Goal: Book appointment/travel/reservation

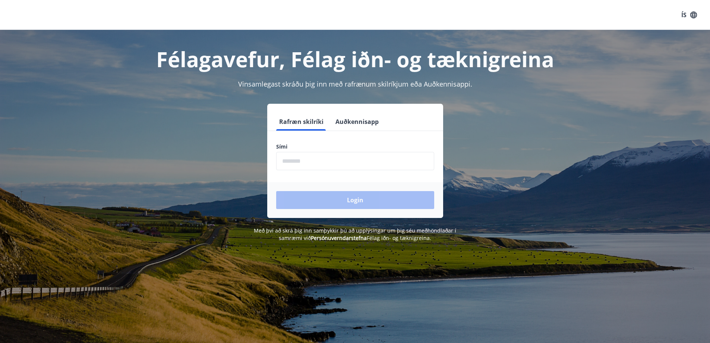
click at [318, 160] on input "phone" at bounding box center [355, 161] width 158 height 18
type input "********"
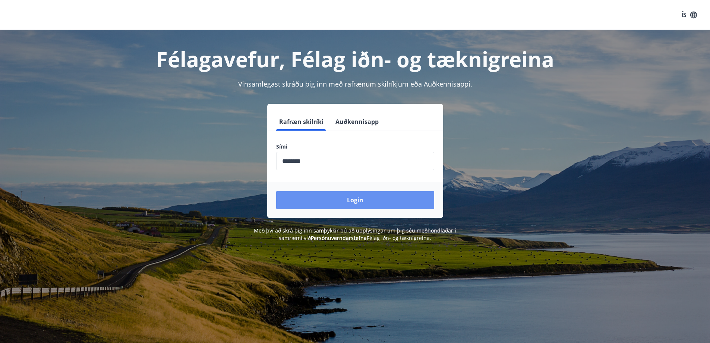
click at [368, 200] on button "Login" at bounding box center [355, 200] width 158 height 18
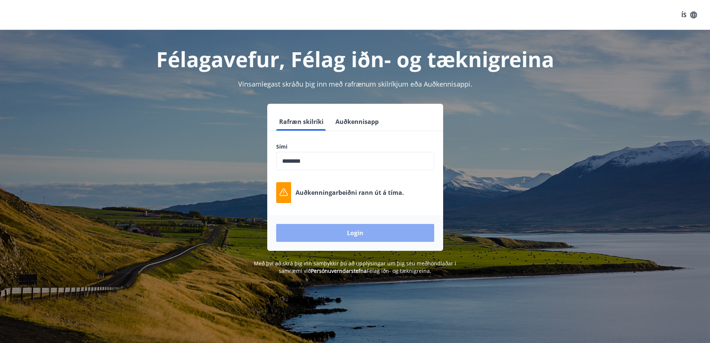
click at [345, 230] on button "Login" at bounding box center [355, 233] width 158 height 18
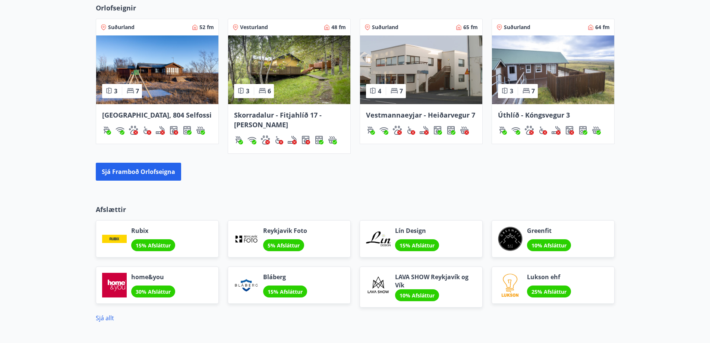
scroll to position [559, 0]
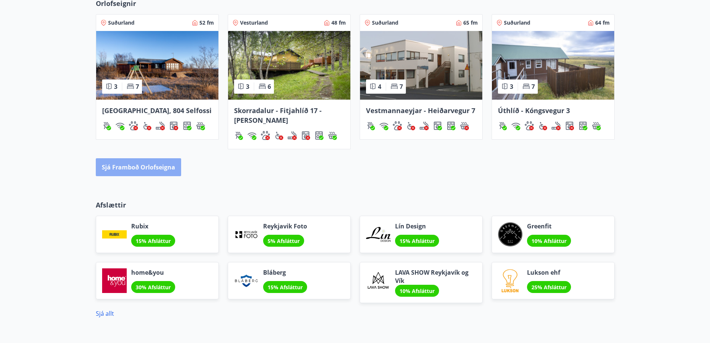
click at [140, 166] on button "Sjá framboð orlofseigna" at bounding box center [138, 167] width 85 height 18
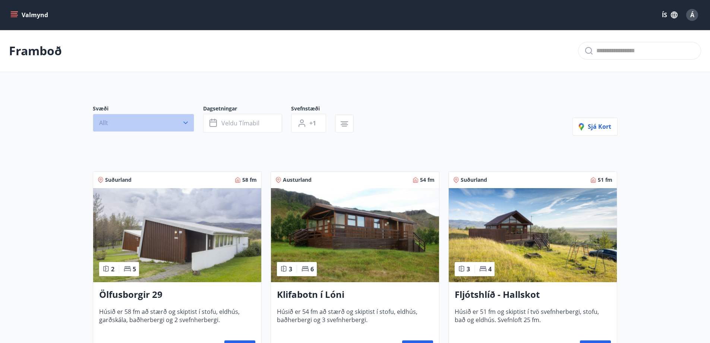
click at [184, 120] on icon "button" at bounding box center [185, 122] width 7 height 7
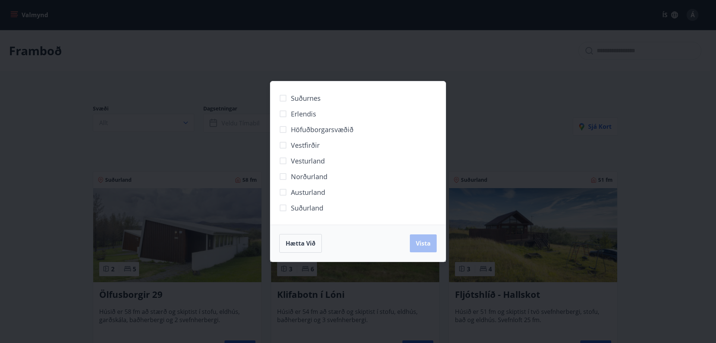
click at [307, 175] on span "Norðurland" at bounding box center [309, 176] width 37 height 10
click at [423, 240] on span "Vista" at bounding box center [423, 243] width 15 height 8
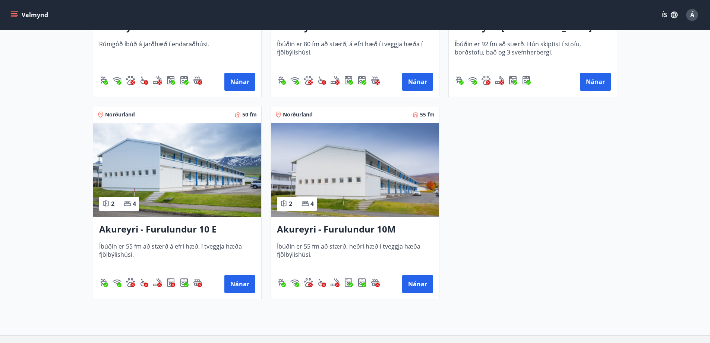
scroll to position [298, 0]
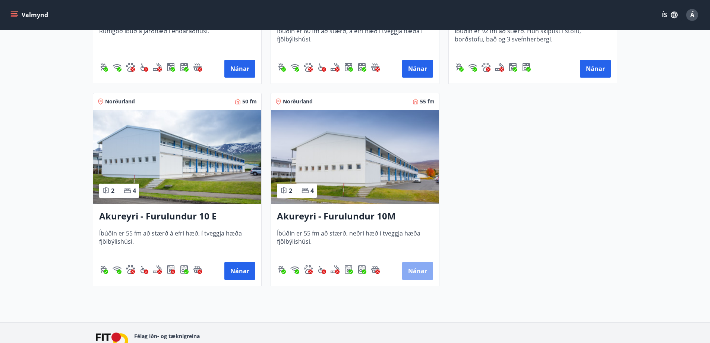
click at [418, 269] on button "Nánar" at bounding box center [417, 271] width 31 height 18
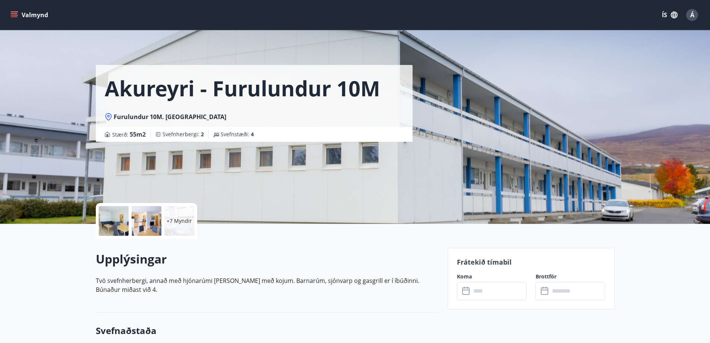
click at [486, 292] on input "text" at bounding box center [499, 290] width 56 height 18
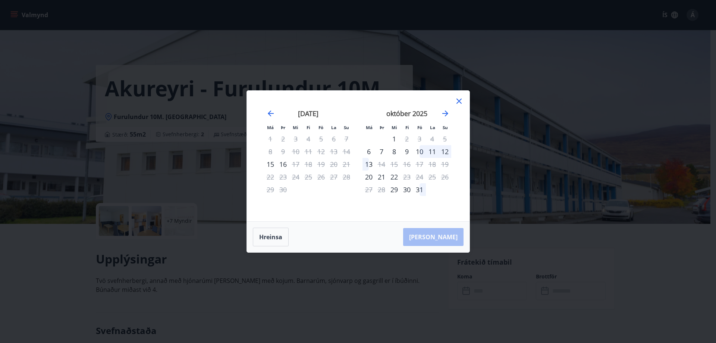
click at [459, 98] on icon at bounding box center [458, 101] width 9 height 9
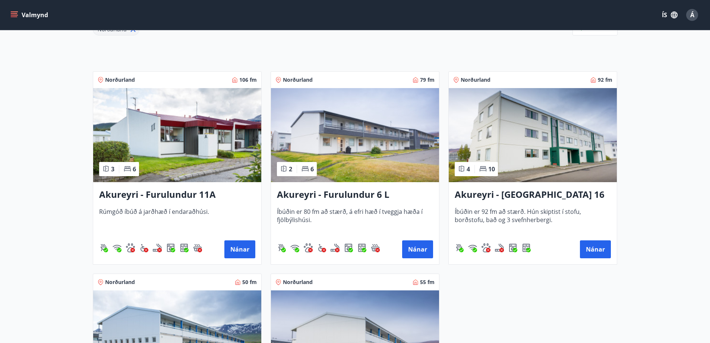
scroll to position [112, 0]
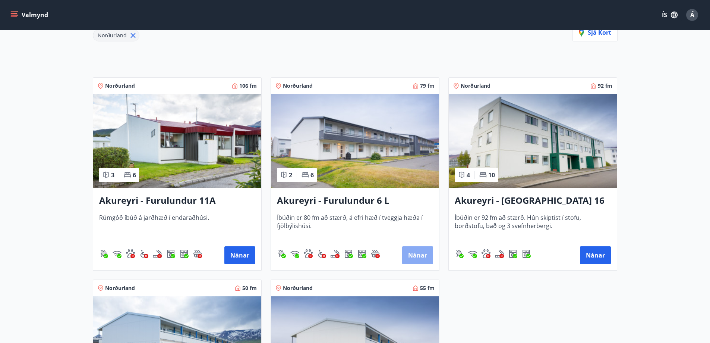
click at [416, 252] on button "Nánar" at bounding box center [417, 255] width 31 height 18
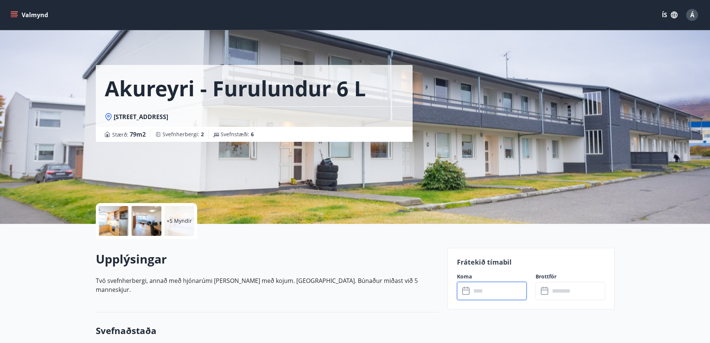
click at [483, 292] on input "text" at bounding box center [499, 290] width 56 height 18
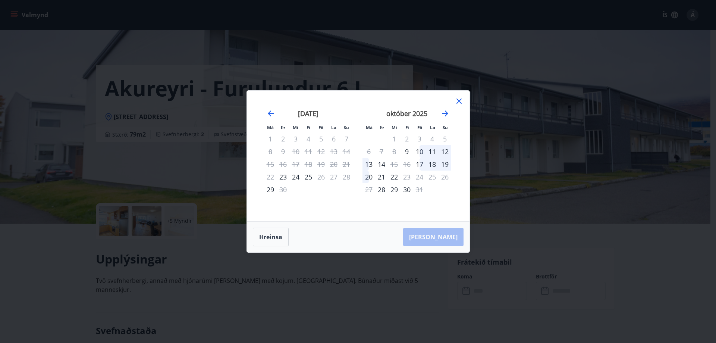
click at [459, 99] on icon at bounding box center [458, 101] width 9 height 9
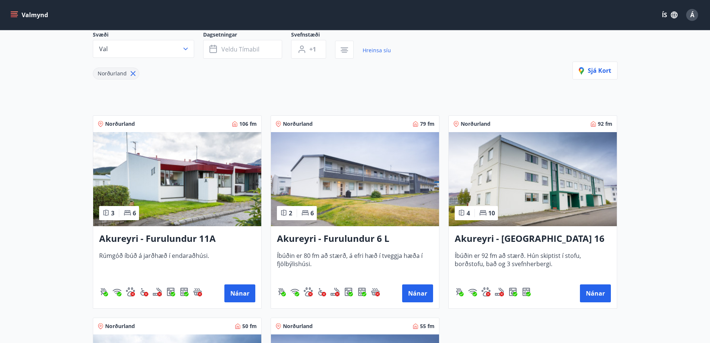
scroll to position [75, 0]
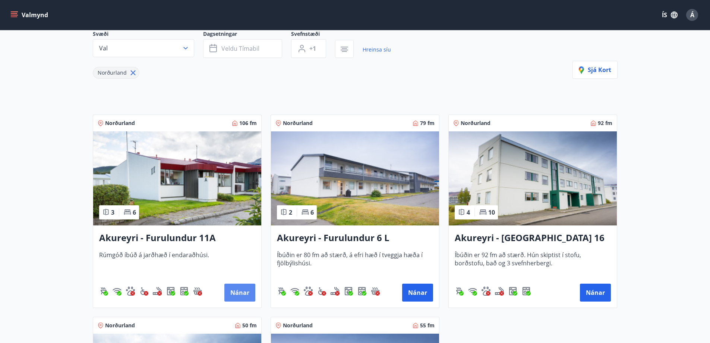
click at [243, 290] on button "Nánar" at bounding box center [239, 292] width 31 height 18
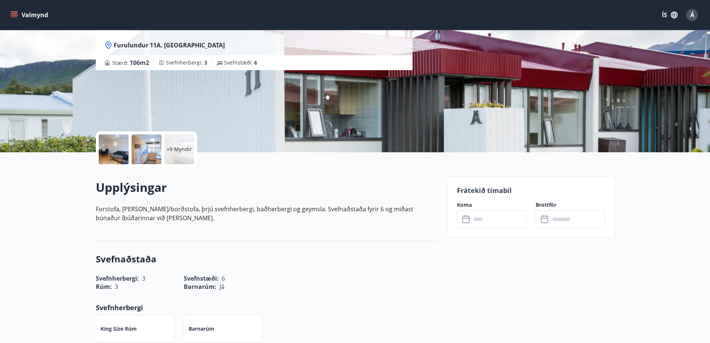
scroll to position [75, 0]
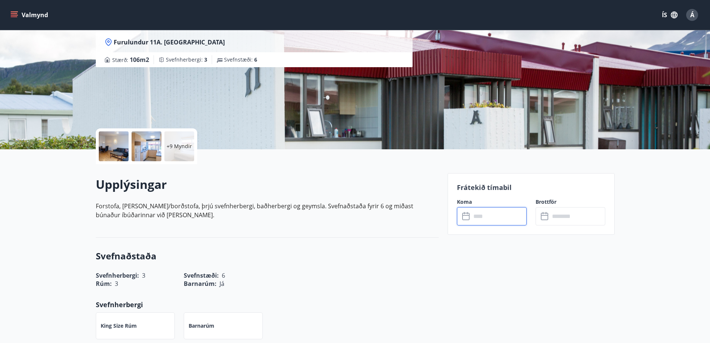
click at [489, 219] on input "text" at bounding box center [499, 216] width 56 height 18
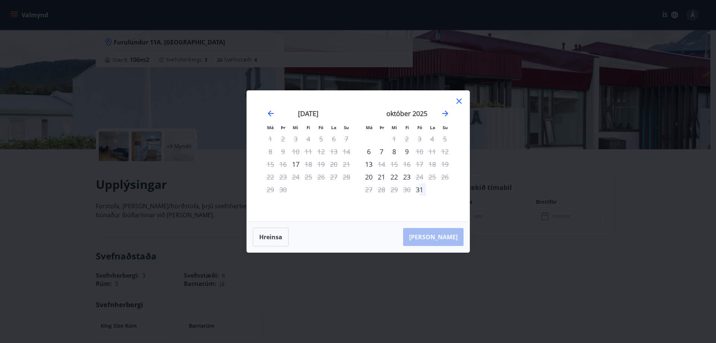
click at [458, 98] on icon at bounding box center [458, 101] width 9 height 9
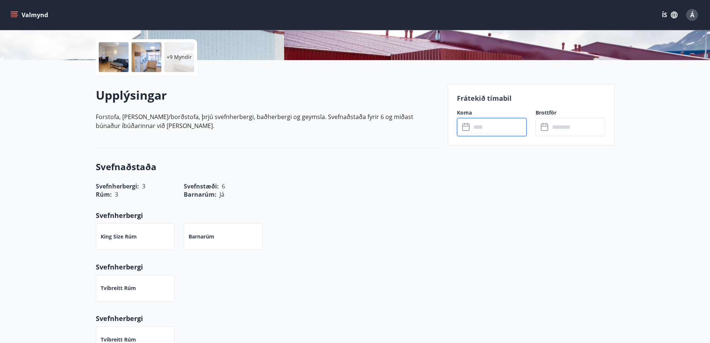
scroll to position [186, 0]
